Goal: Task Accomplishment & Management: Use online tool/utility

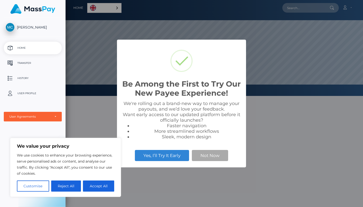
scroll to position [96, 297]
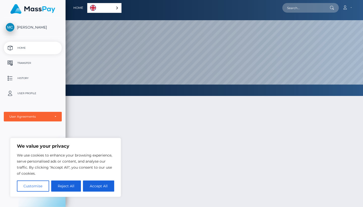
click at [210, 156] on div "Be Among the First to Try Our New Payee Experience! × We're rolling out a brand…" at bounding box center [181, 103] width 363 height 207
click at [114, 9] on div "English" at bounding box center [104, 8] width 34 height 10
click at [107, 7] on link "English" at bounding box center [105, 7] width 36 height 9
click at [348, 8] on link "Account" at bounding box center [346, 8] width 15 height 11
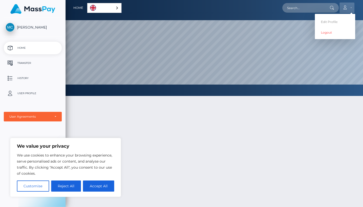
click at [349, 8] on link "Account" at bounding box center [346, 8] width 15 height 11
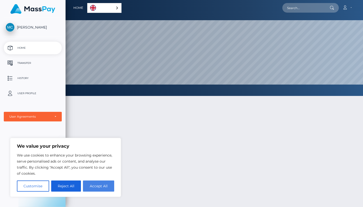
click at [100, 184] on button "Accept All" at bounding box center [98, 185] width 31 height 11
checkbox input "true"
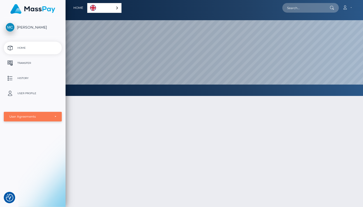
click at [41, 113] on div "User Agreements" at bounding box center [33, 117] width 58 height 10
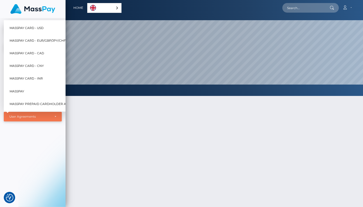
click at [42, 115] on div "User Agreements" at bounding box center [29, 116] width 41 height 4
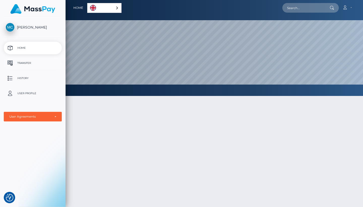
click at [25, 65] on p "Transfer" at bounding box center [33, 63] width 54 height 8
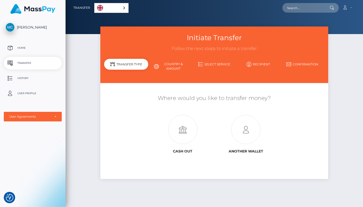
click at [171, 66] on link "Country & Amount" at bounding box center [170, 66] width 44 height 13
click at [161, 67] on link "Country & Amount" at bounding box center [170, 66] width 44 height 13
click at [155, 65] on icon at bounding box center [156, 66] width 5 height 5
click at [176, 65] on link "Country & Amount" at bounding box center [170, 66] width 44 height 13
click at [136, 65] on div "Transfer Type" at bounding box center [126, 64] width 44 height 11
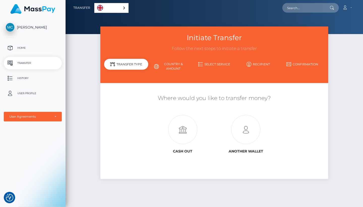
click at [25, 52] on link "Home" at bounding box center [33, 48] width 58 height 13
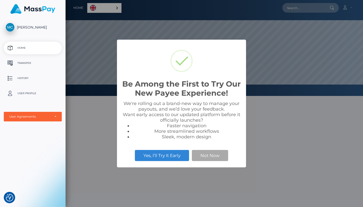
scroll to position [96, 297]
click at [206, 155] on button "Not Now" at bounding box center [210, 155] width 36 height 11
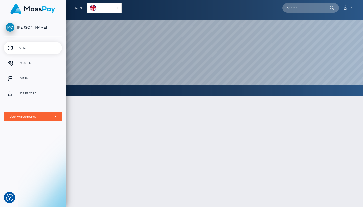
scroll to position [0, 0]
